Goal: Task Accomplishment & Management: Manage account settings

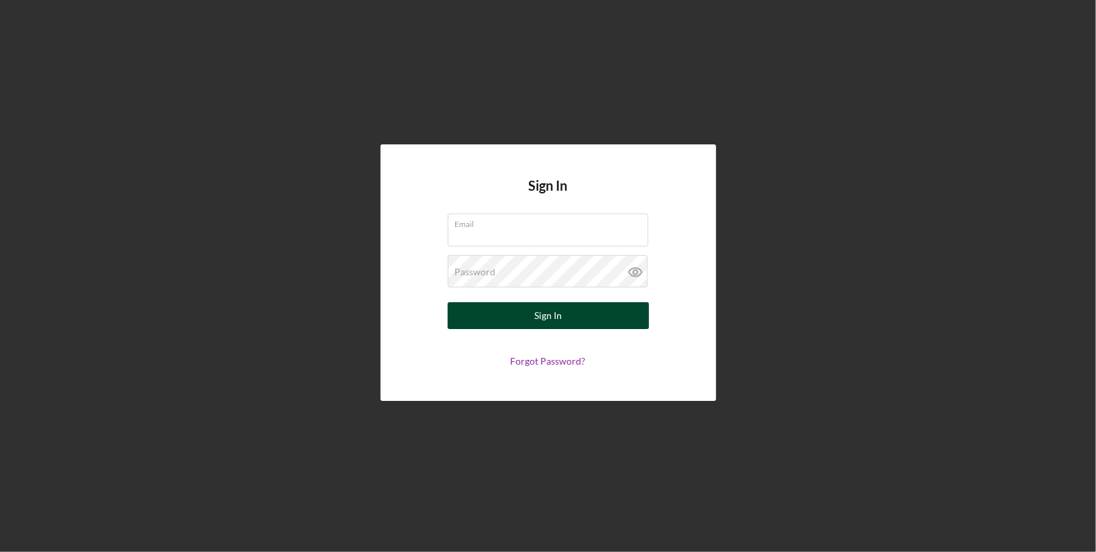
type input "[PERSON_NAME][EMAIL_ADDRESS][DOMAIN_NAME]"
click at [529, 321] on button "Sign In" at bounding box center [548, 315] width 201 height 27
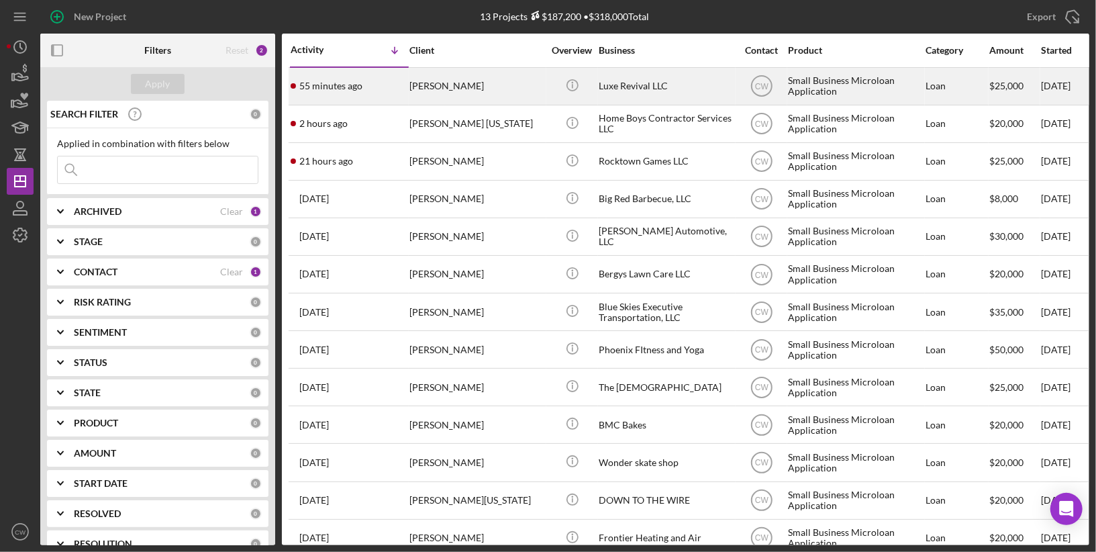
click at [507, 91] on div "[PERSON_NAME]" at bounding box center [476, 86] width 134 height 36
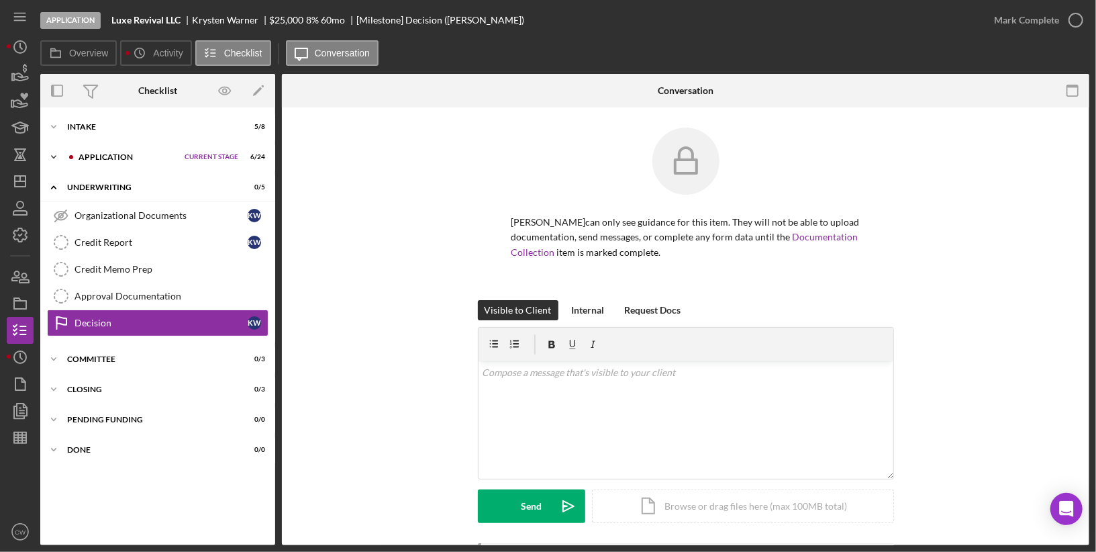
click at [113, 155] on div "Application" at bounding box center [128, 157] width 99 height 8
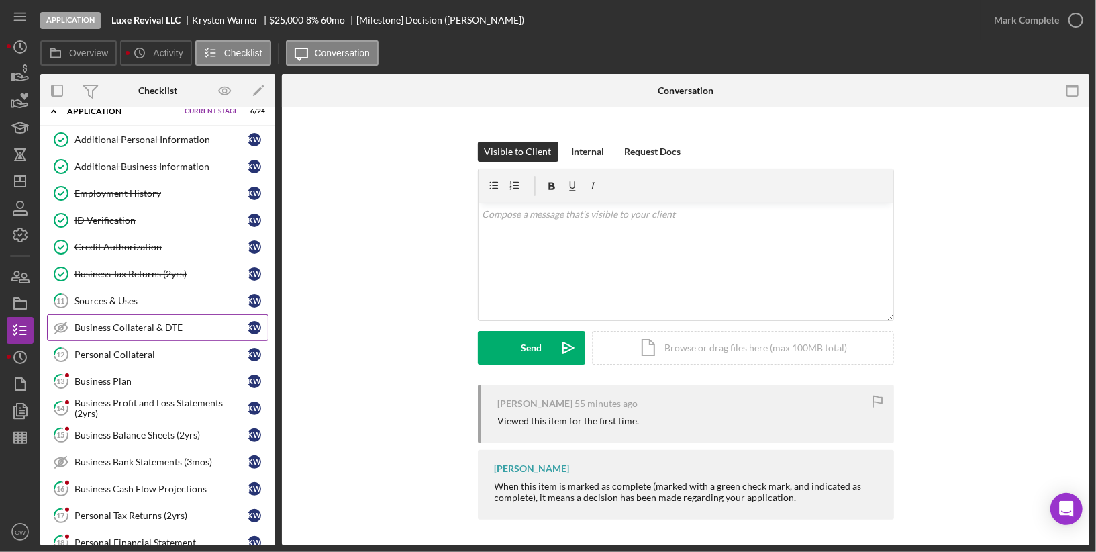
scroll to position [144, 0]
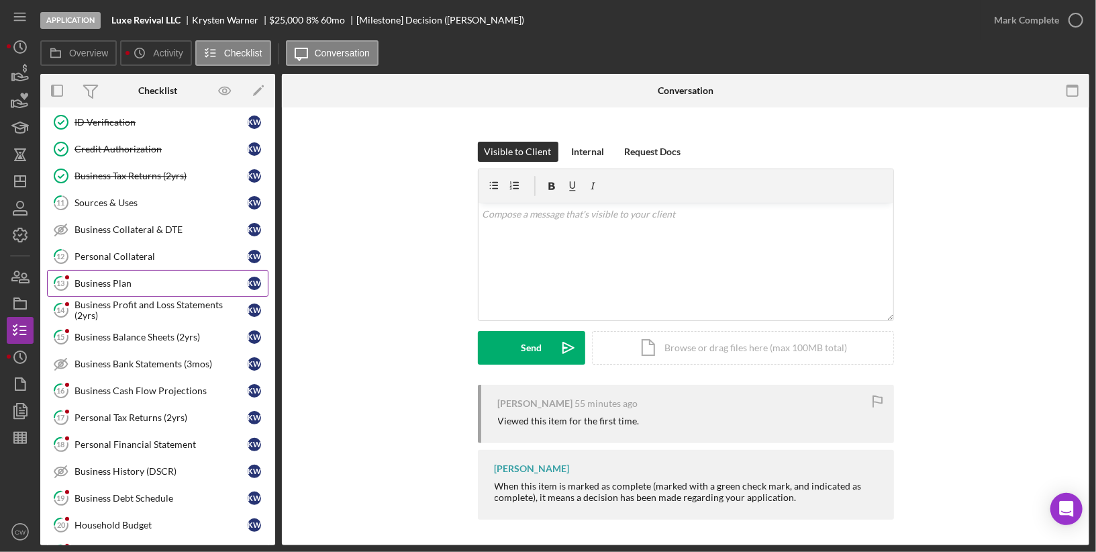
click at [152, 278] on div "Business Plan" at bounding box center [160, 283] width 173 height 11
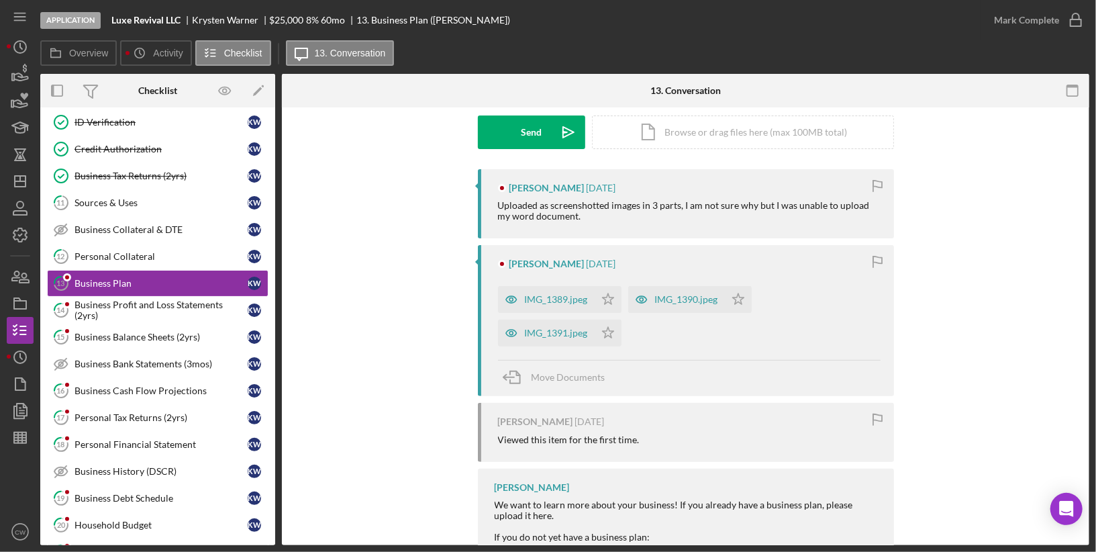
scroll to position [197, 0]
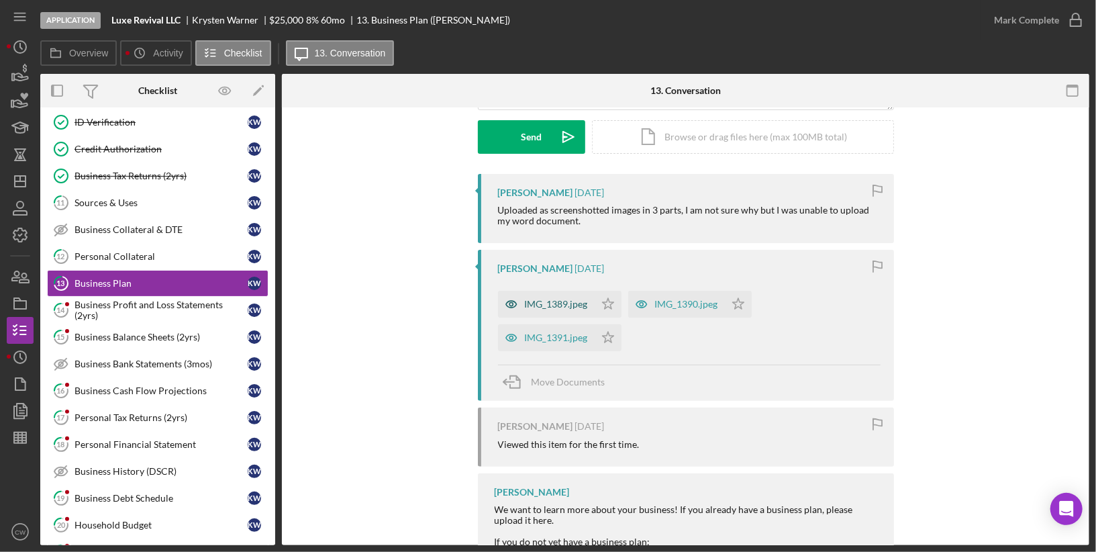
click at [544, 307] on div "IMG_1389.jpeg" at bounding box center [556, 304] width 63 height 11
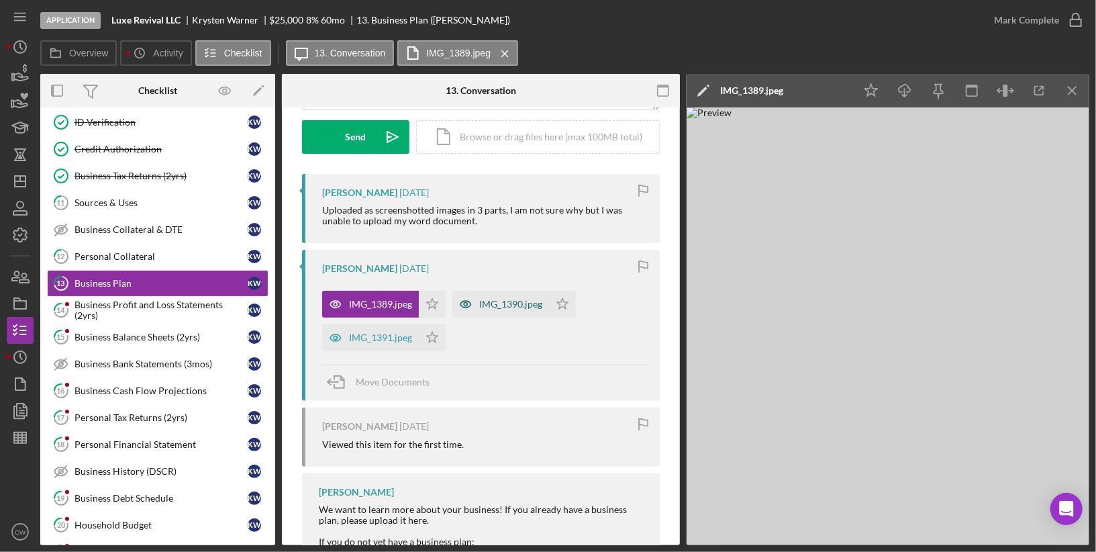
click at [503, 301] on div "IMG_1390.jpeg" at bounding box center [510, 304] width 63 height 11
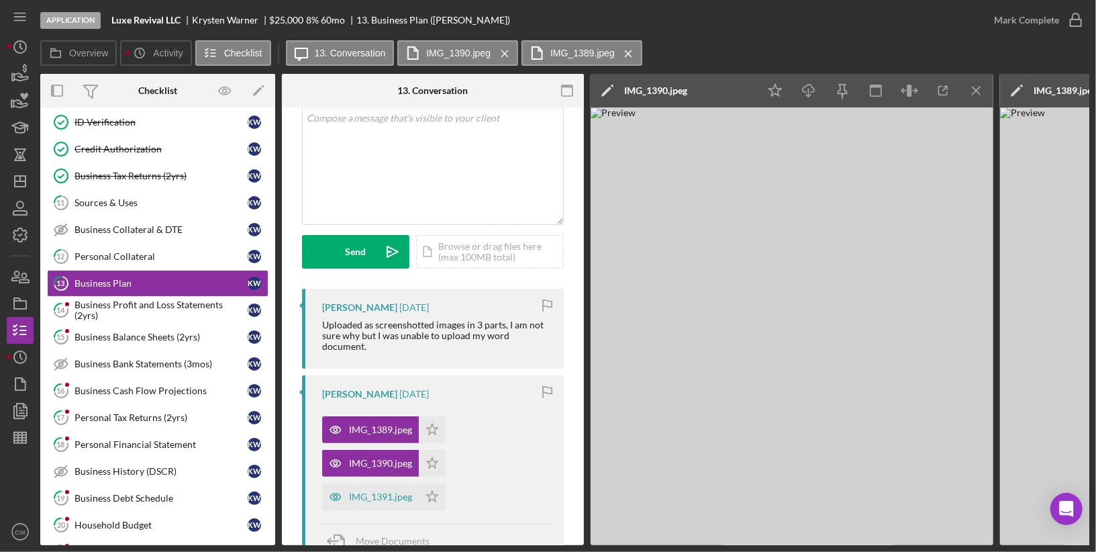
scroll to position [0, 0]
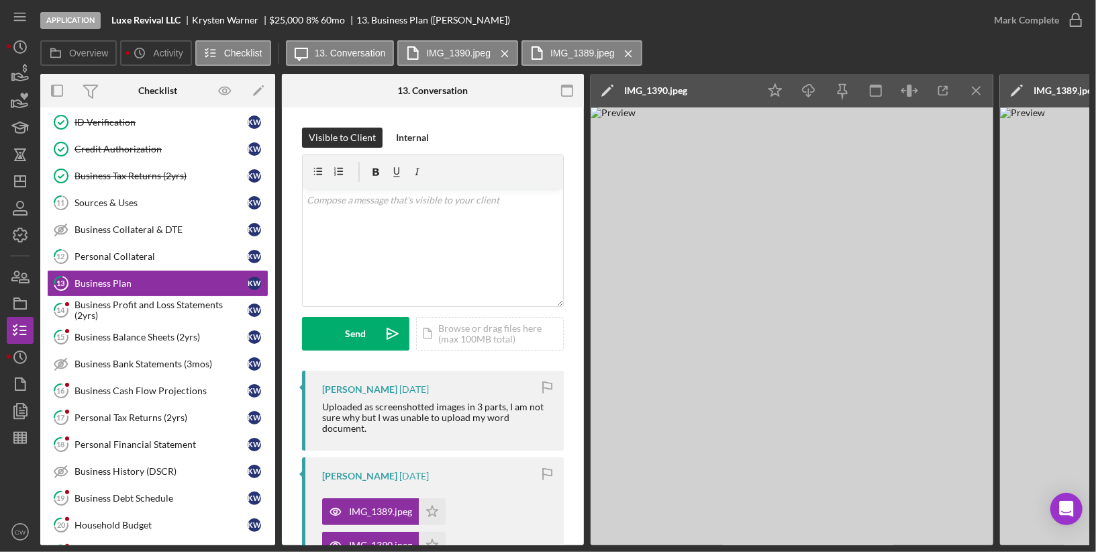
click at [751, 416] on img at bounding box center [792, 326] width 403 height 438
